Goal: Transaction & Acquisition: Download file/media

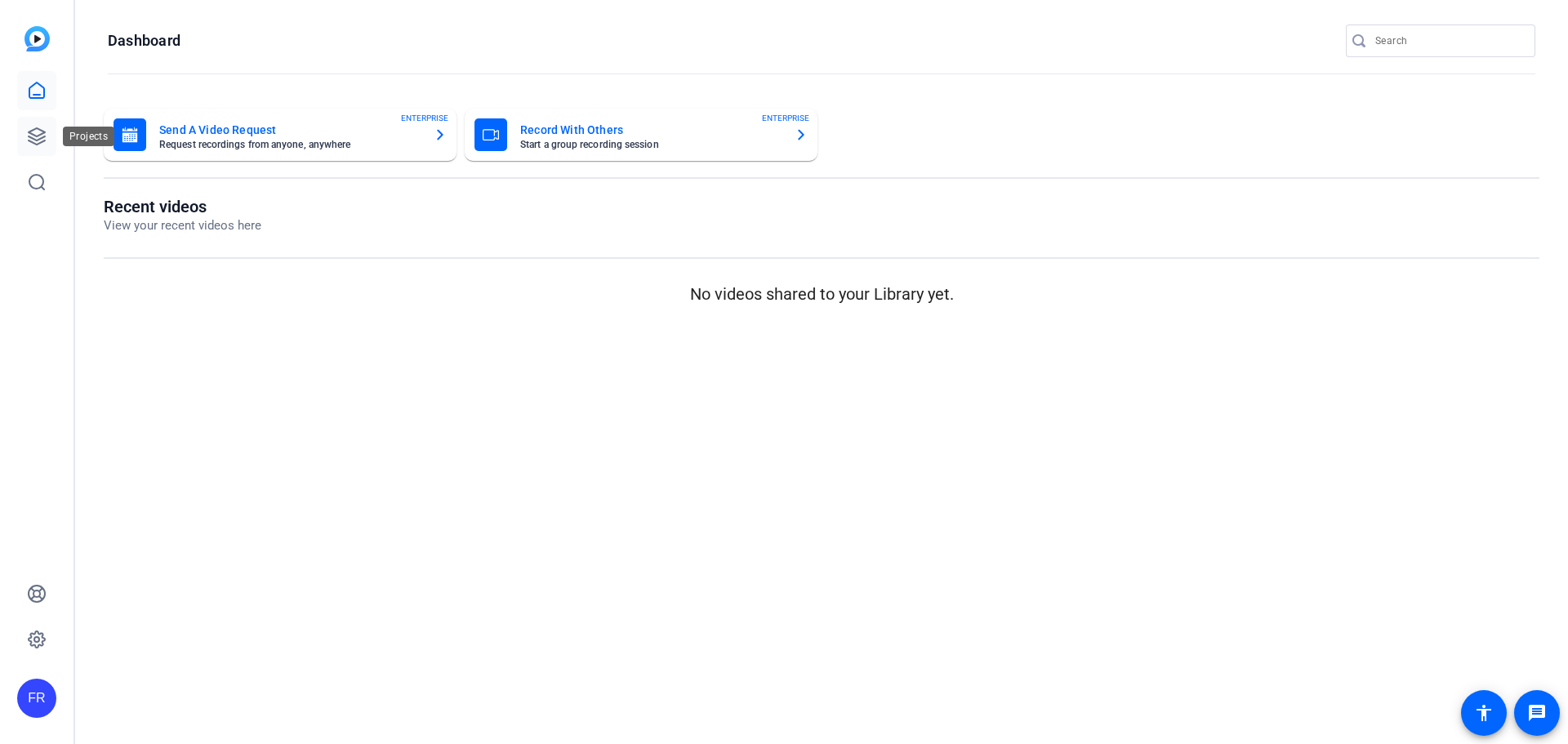
click at [29, 132] on icon at bounding box center [36, 136] width 17 height 17
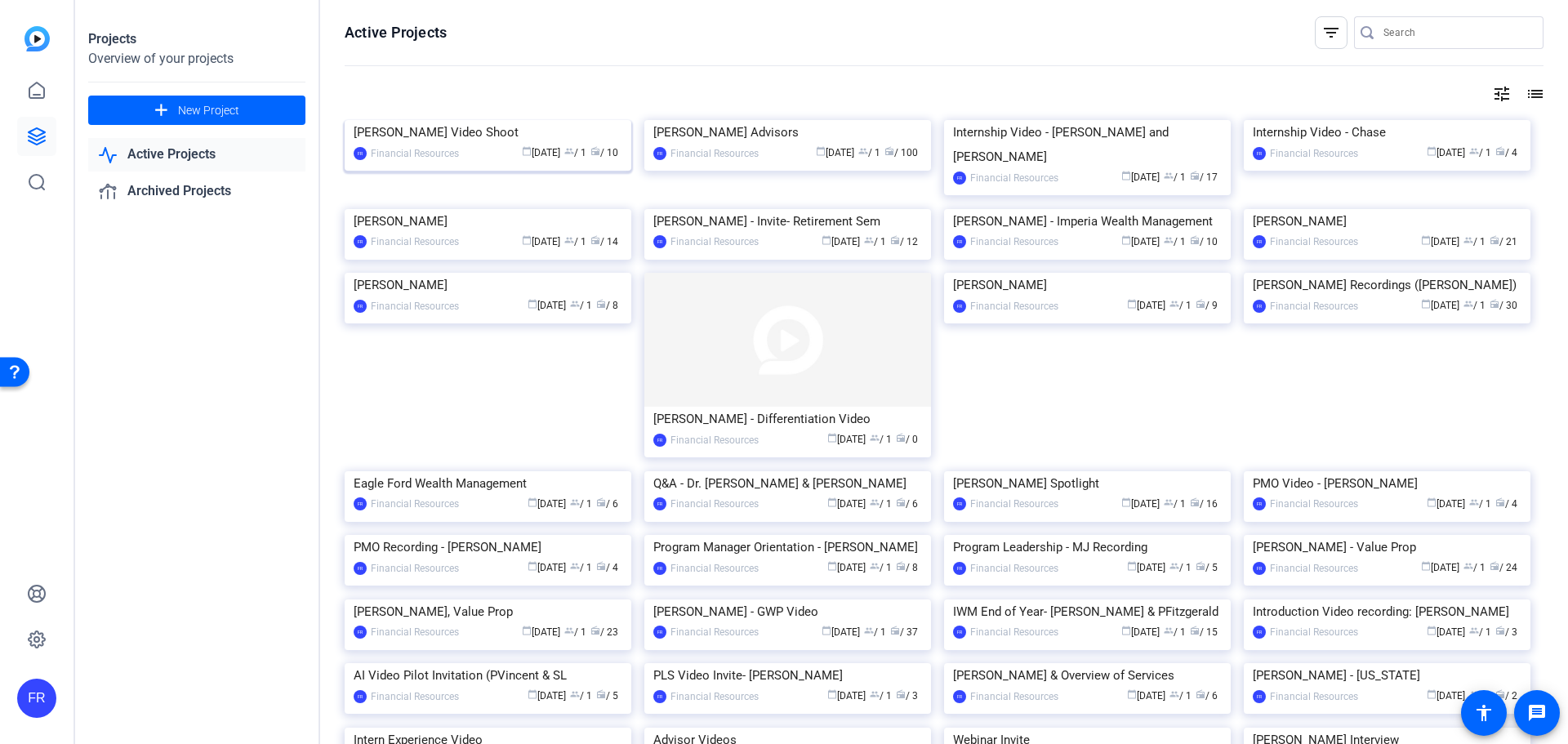
click at [417, 145] on div "[PERSON_NAME] Video Shoot" at bounding box center [487, 132] width 269 height 24
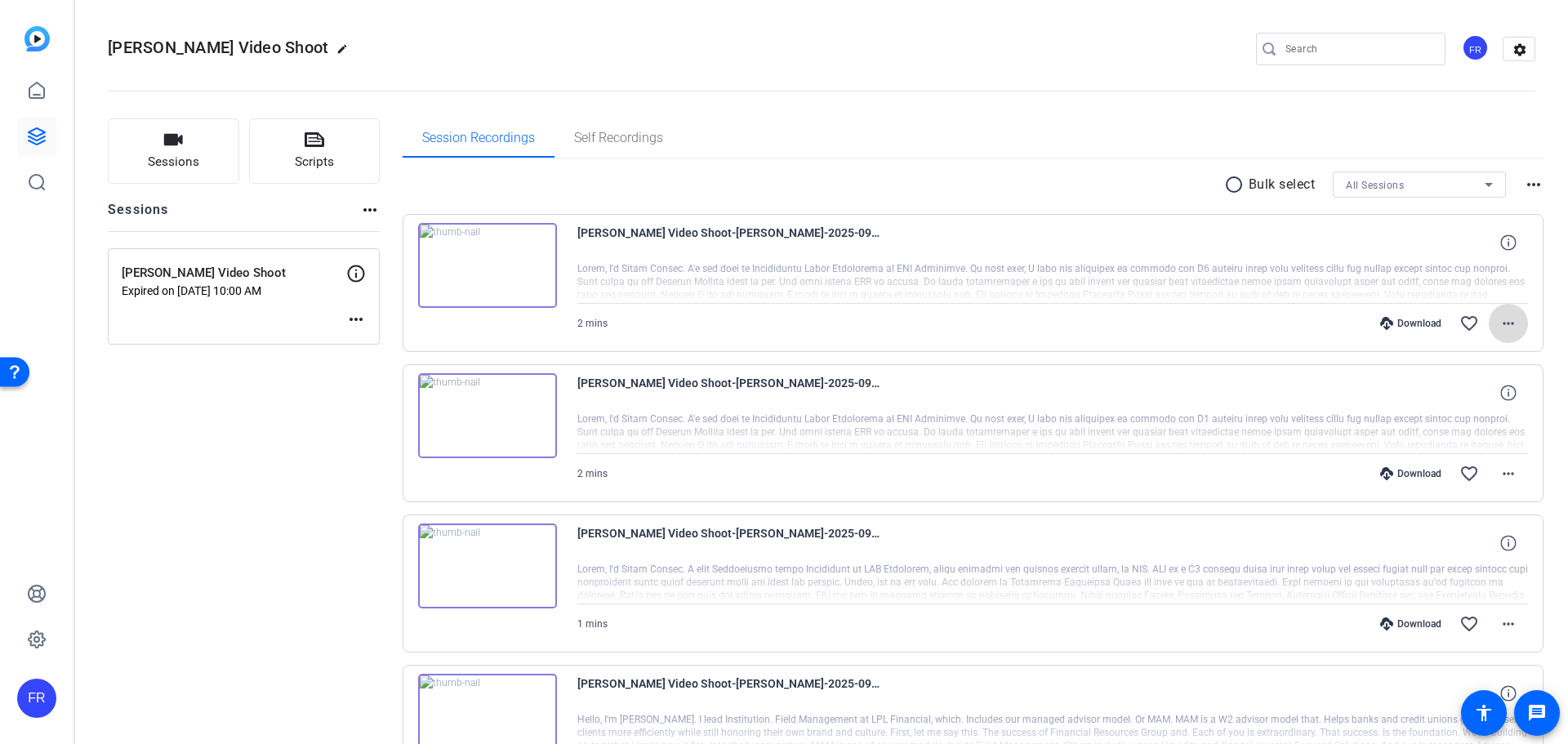
click at [1507, 310] on span at bounding box center [1509, 323] width 39 height 39
click at [1549, 295] on div at bounding box center [784, 372] width 1568 height 744
click at [1403, 319] on div "Download" at bounding box center [1411, 322] width 78 height 13
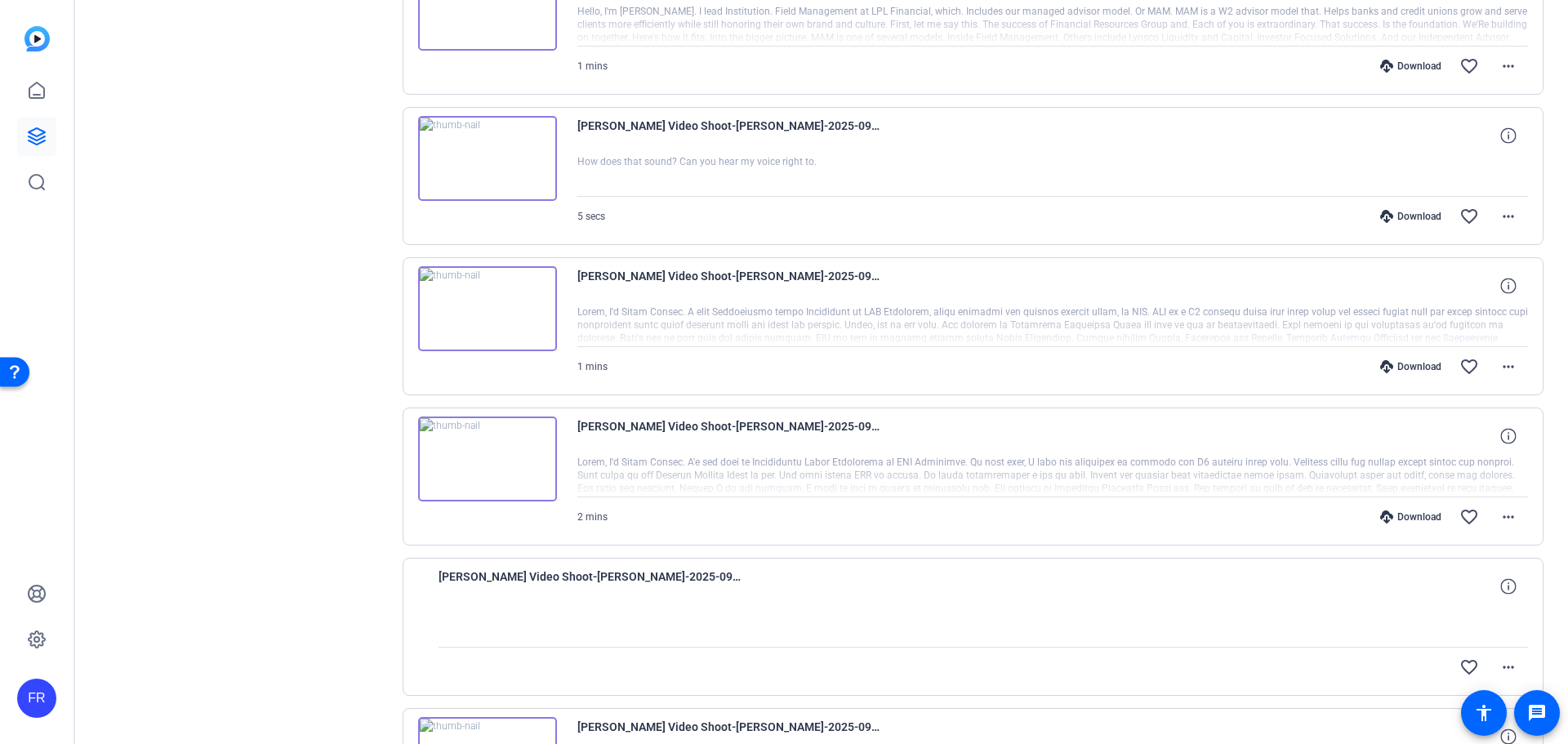
scroll to position [735, 0]
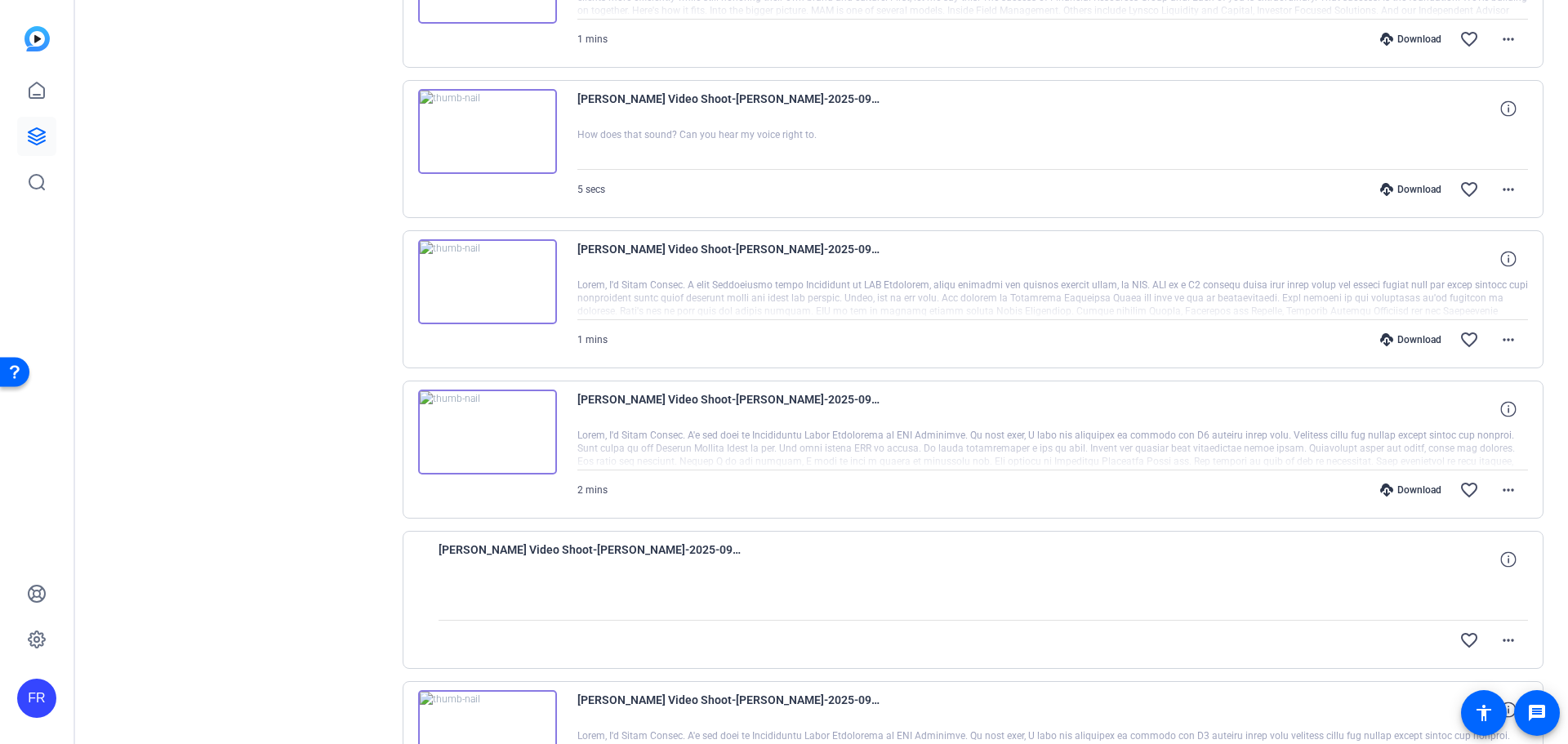
click at [1398, 337] on div "Download" at bounding box center [1411, 339] width 78 height 13
click at [1401, 486] on div "Download" at bounding box center [1411, 490] width 78 height 13
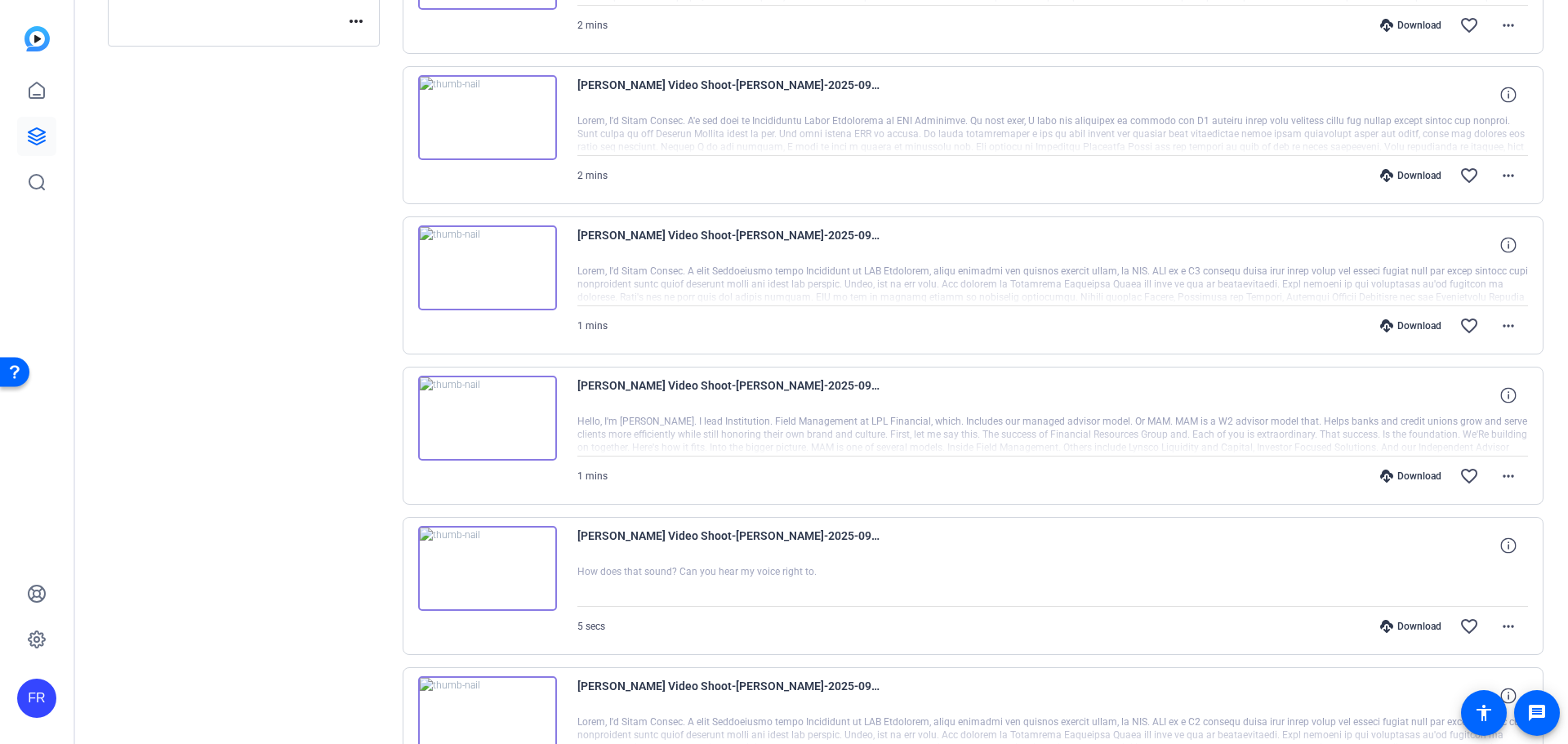
scroll to position [0, 0]
